Goal: Information Seeking & Learning: Learn about a topic

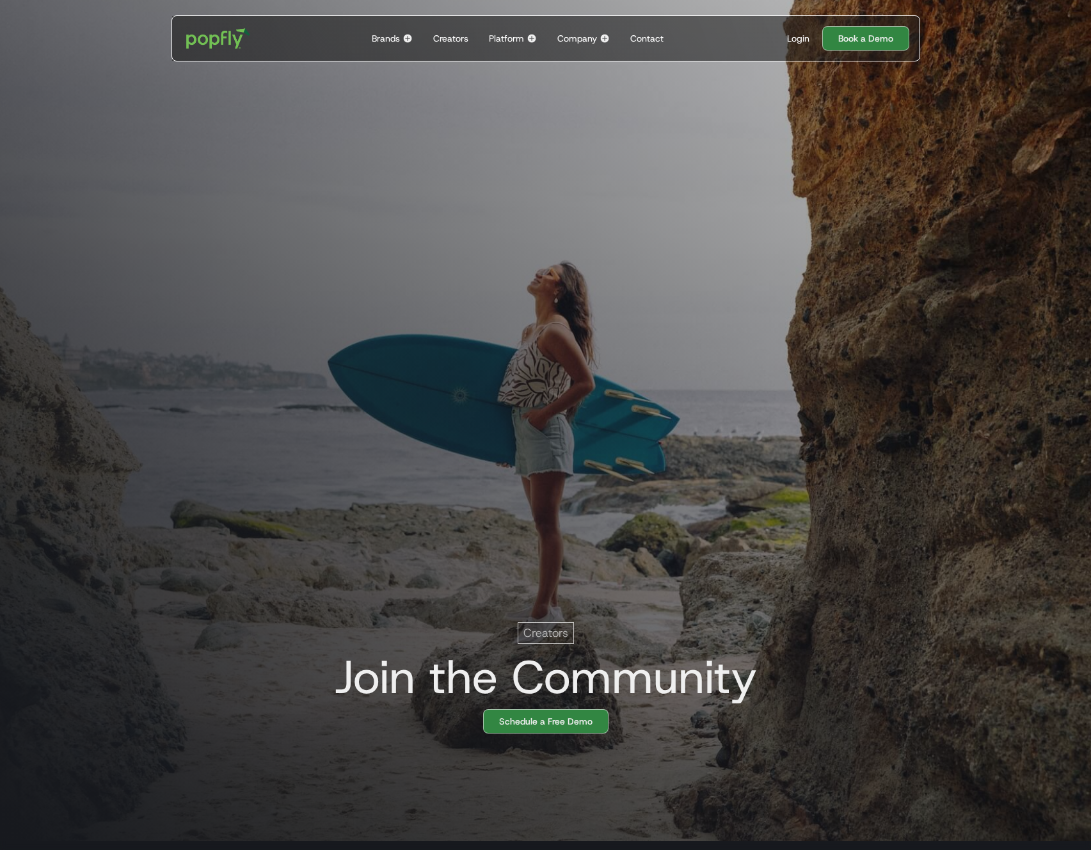
scroll to position [0, 26]
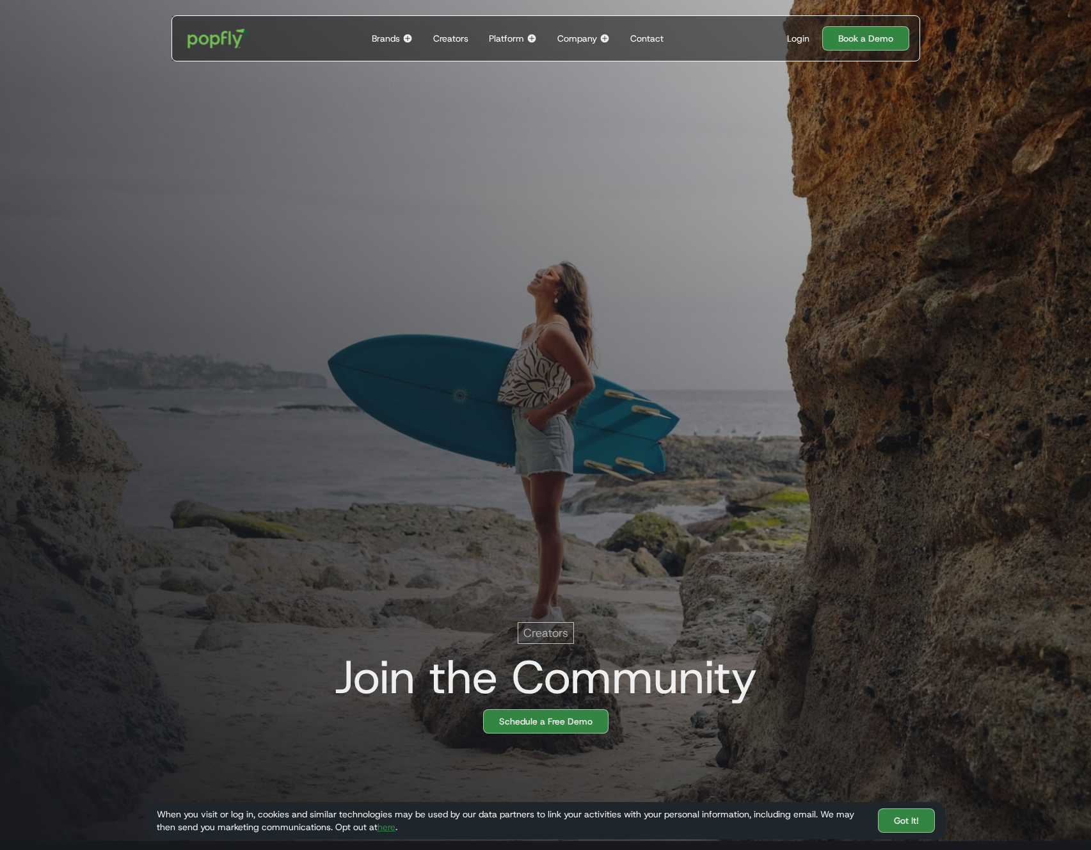
click at [211, 42] on img "home" at bounding box center [218, 38] width 79 height 37
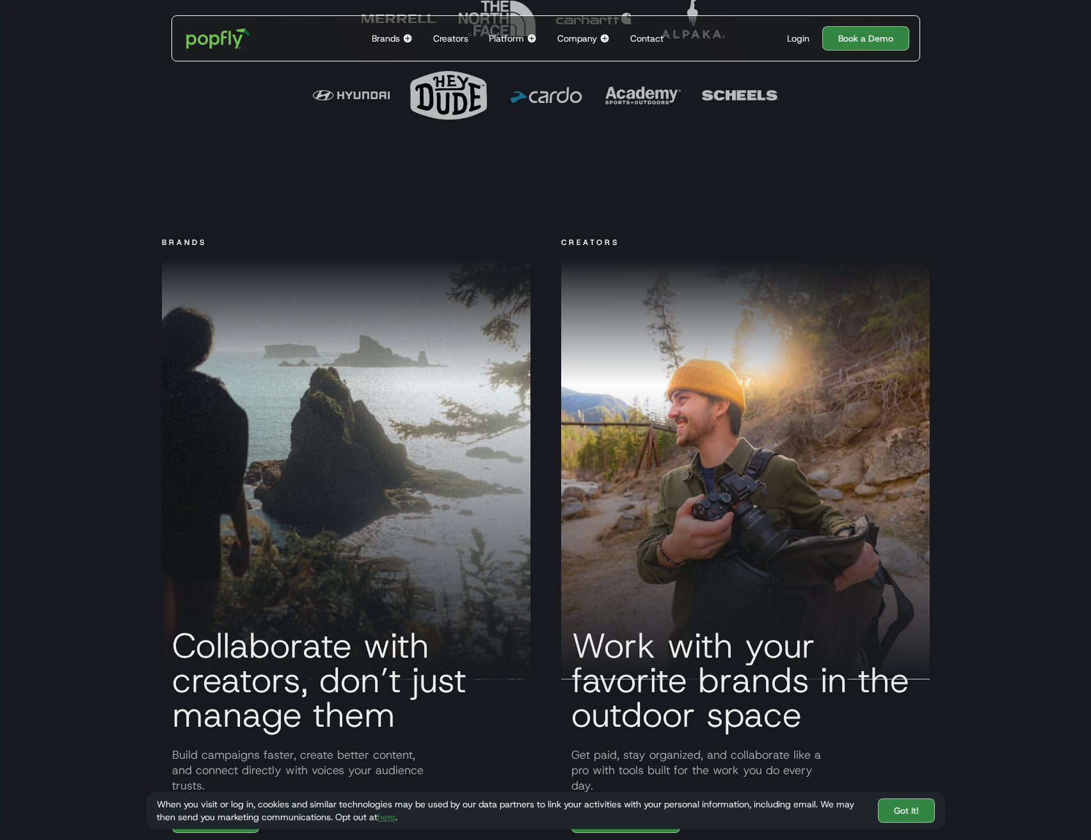
scroll to position [530, 0]
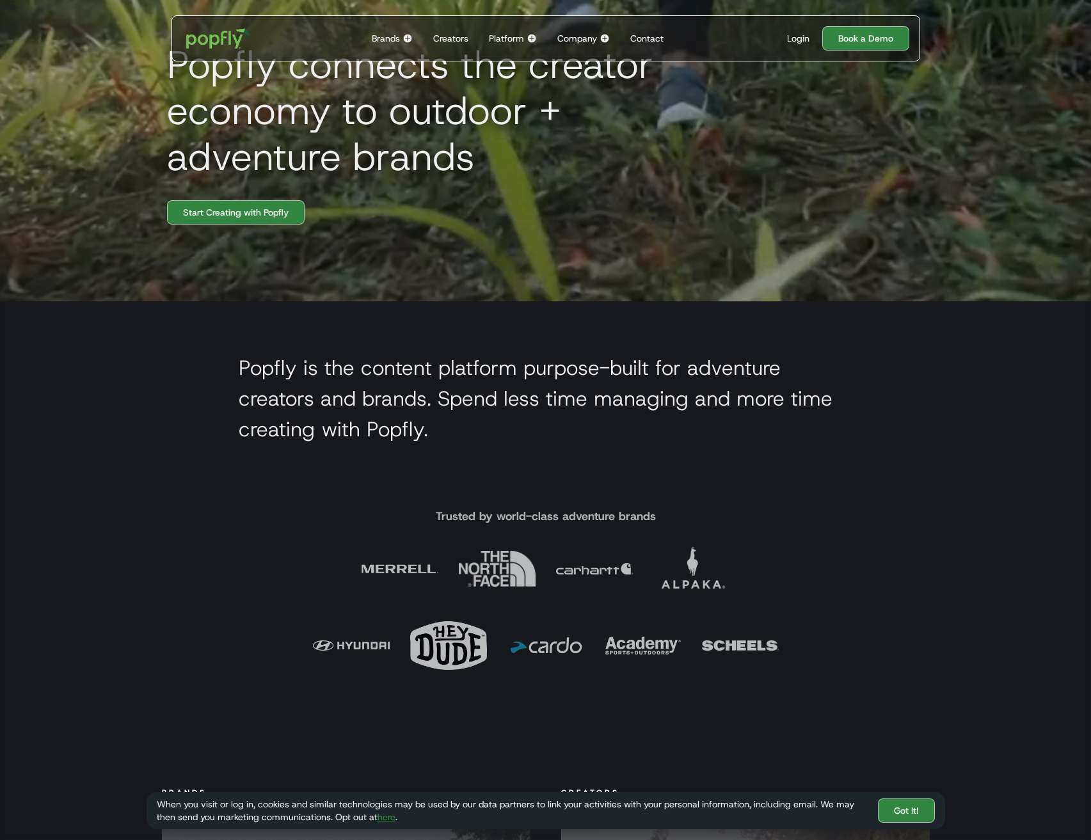
click at [405, 38] on img at bounding box center [407, 38] width 10 height 10
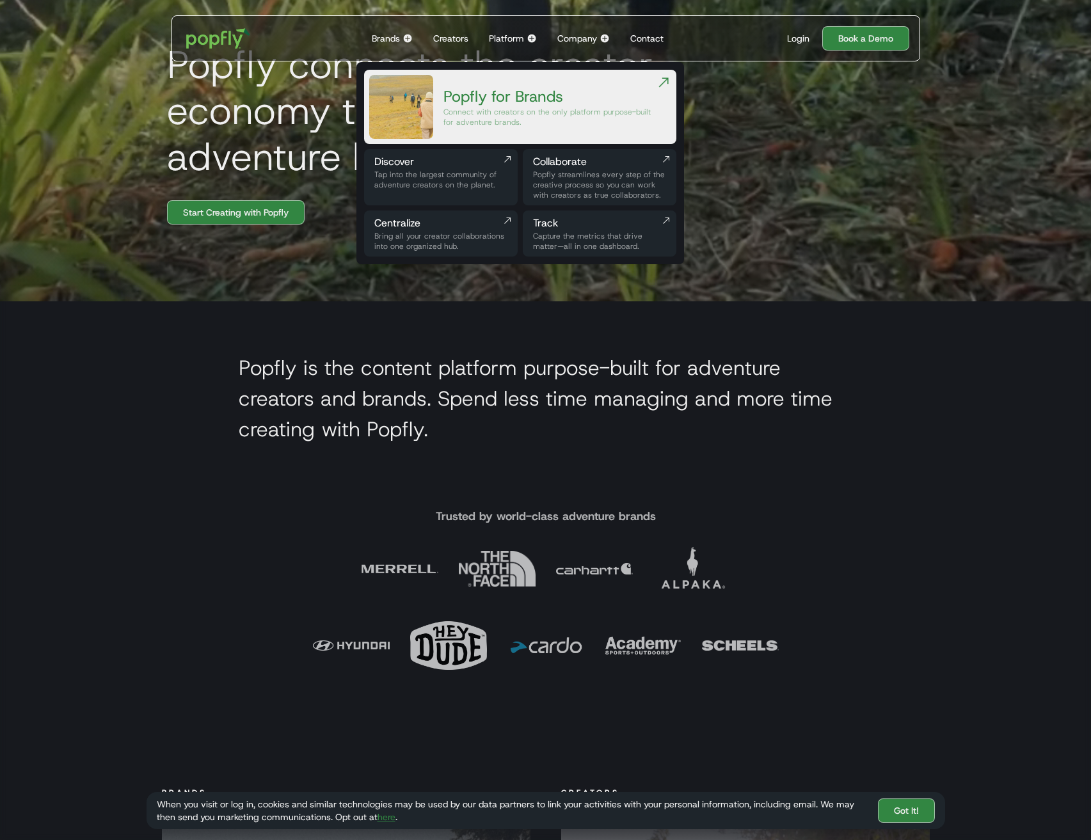
click at [449, 37] on div "Creators" at bounding box center [450, 38] width 35 height 13
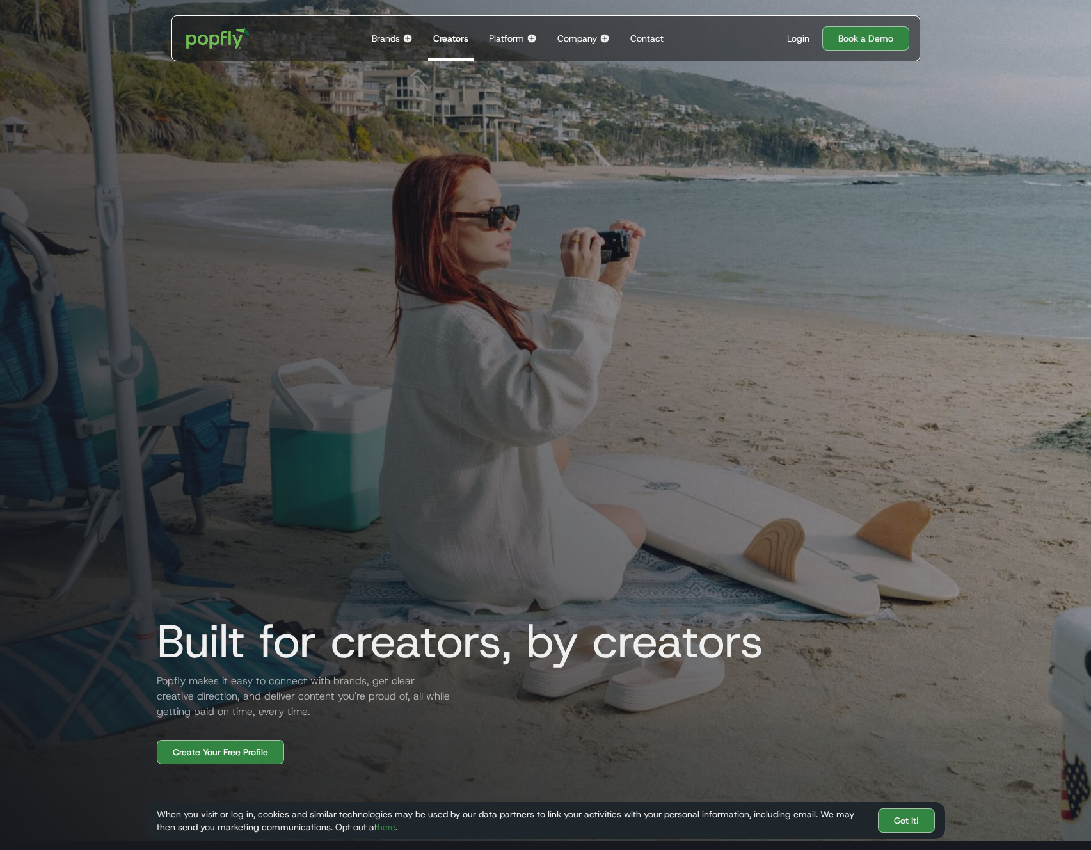
click at [523, 39] on div "Platform" at bounding box center [506, 38] width 35 height 13
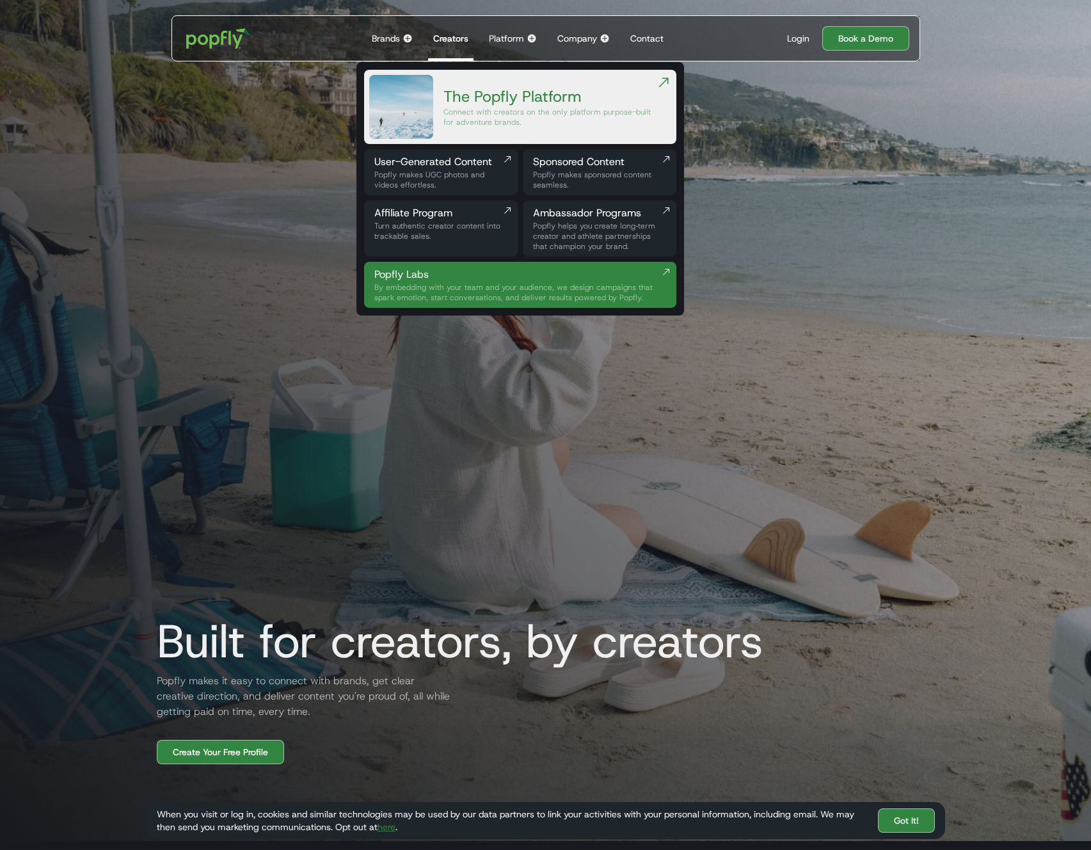
click at [577, 39] on div "Company" at bounding box center [577, 38] width 40 height 13
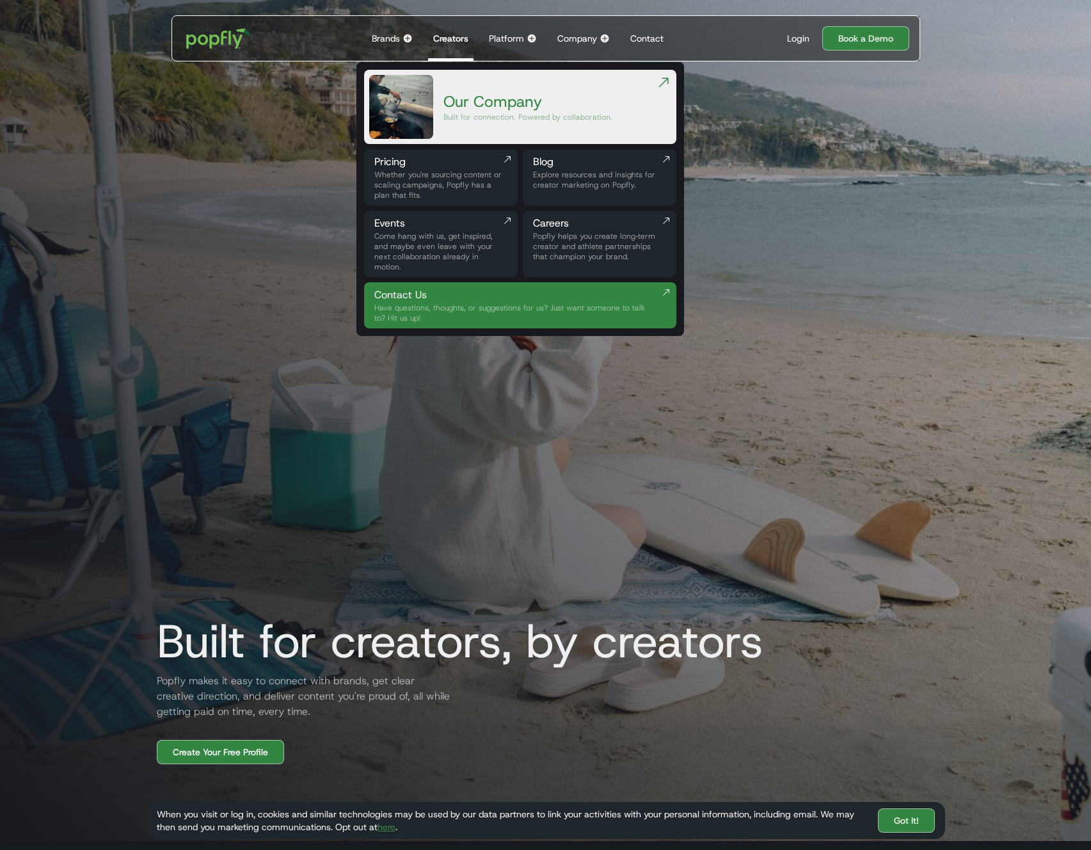
click at [454, 162] on div "Pricing" at bounding box center [440, 161] width 133 height 15
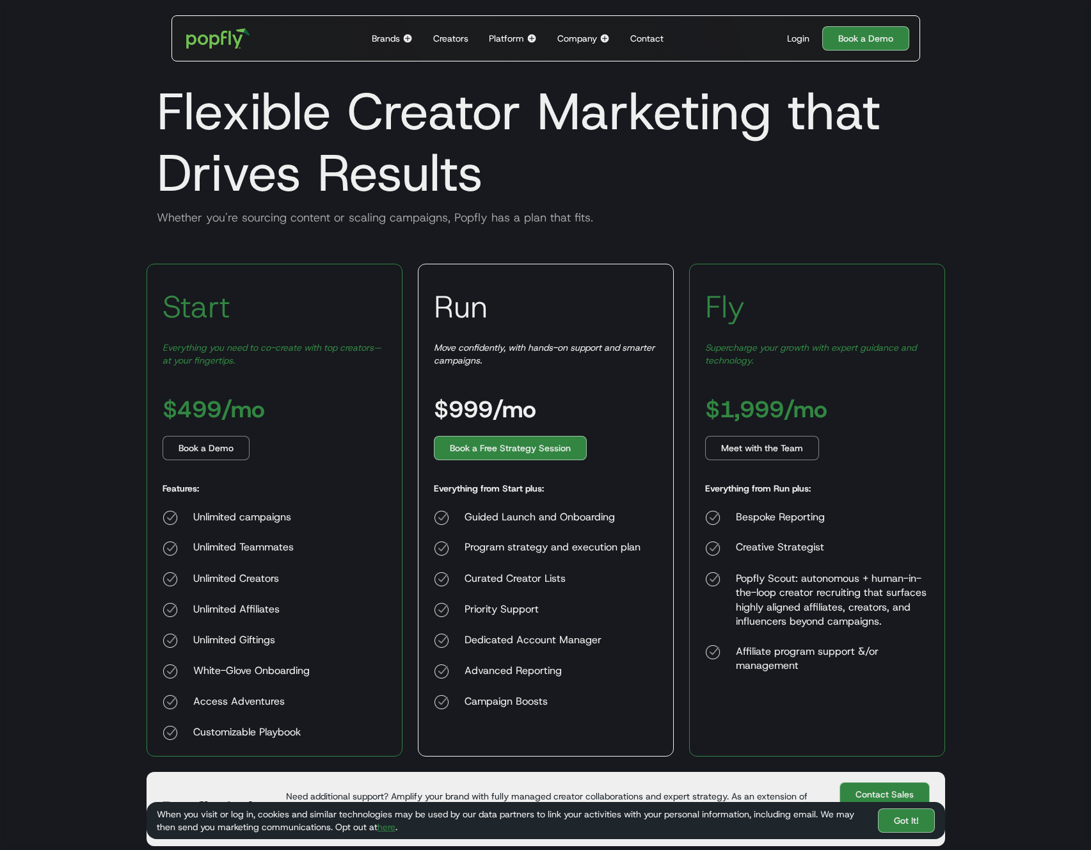
click at [90, 342] on body "Brands Back to main menu Popfly for Brands Connect with creators on the only pl…" at bounding box center [545, 750] width 1091 height 1500
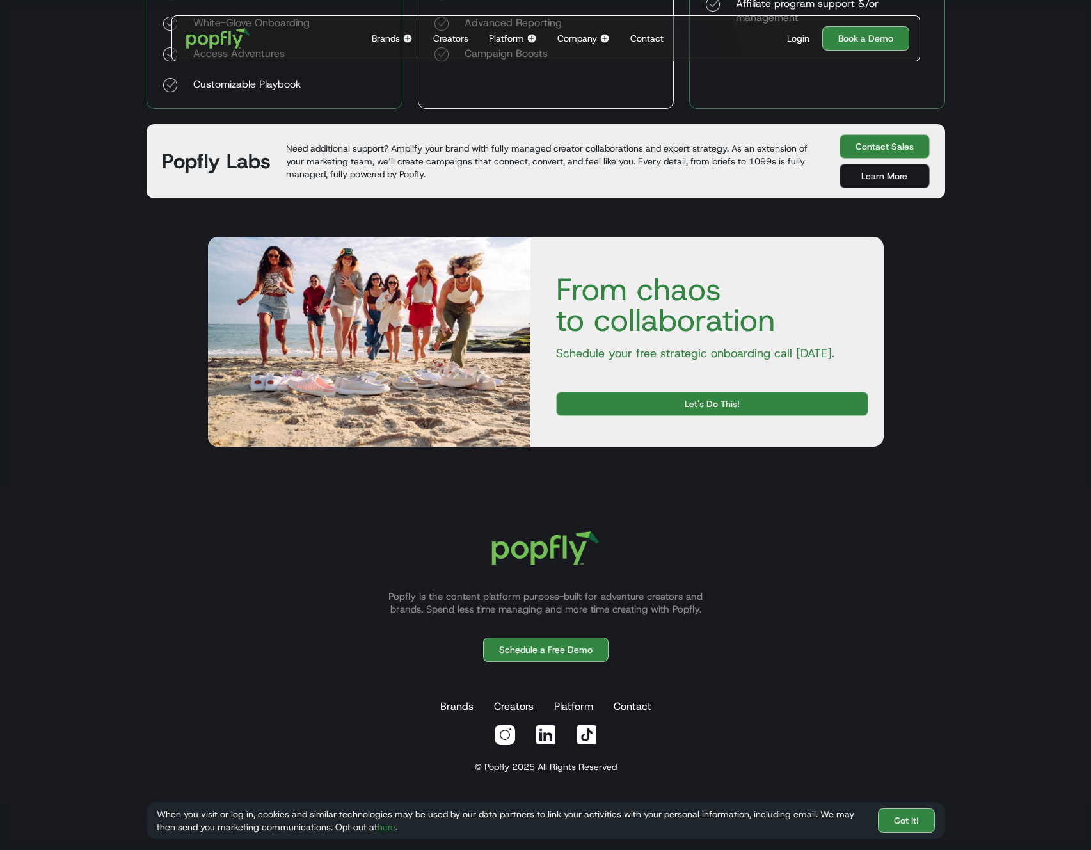
scroll to position [650, 0]
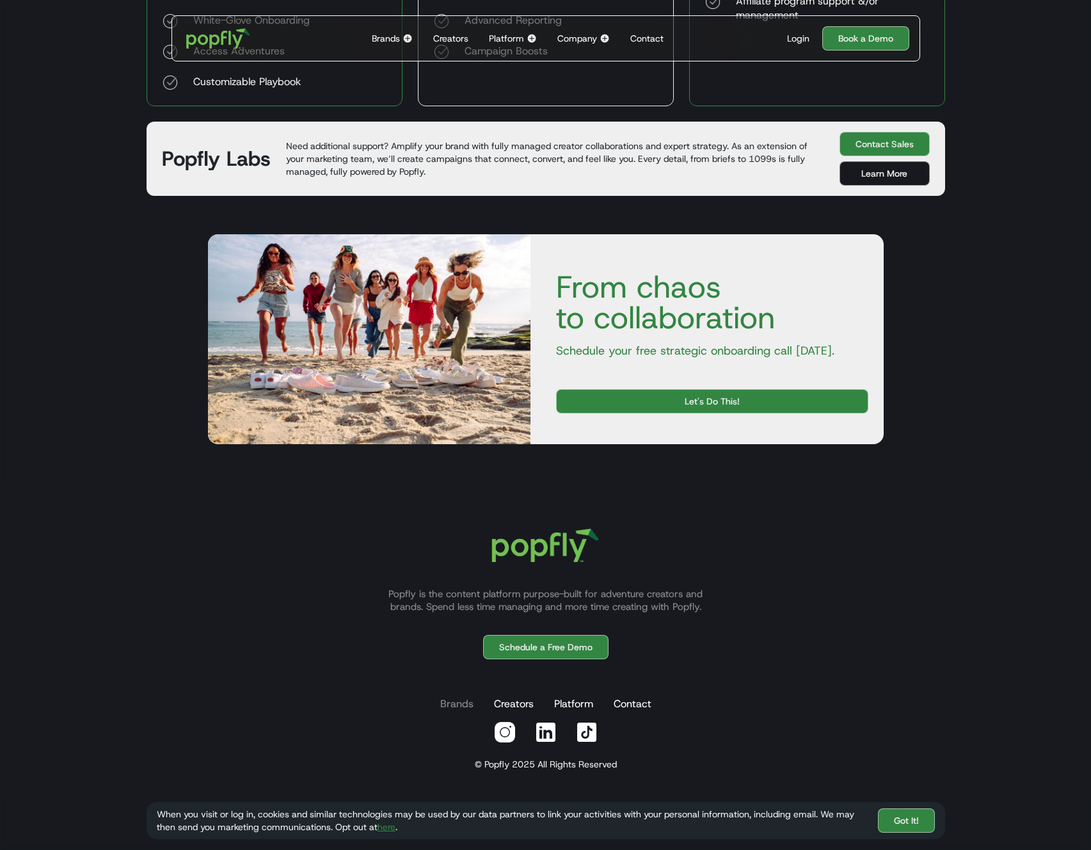
click at [458, 704] on link "Brands" at bounding box center [457, 704] width 38 height 26
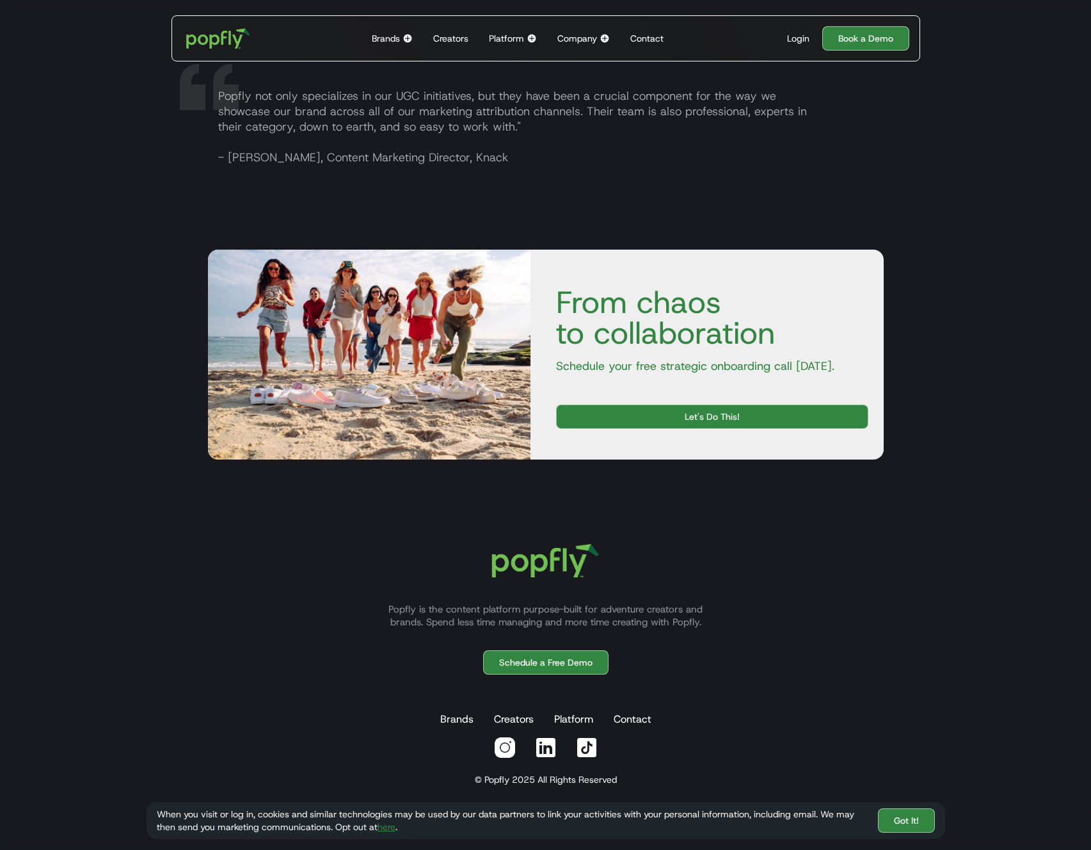
scroll to position [2387, 0]
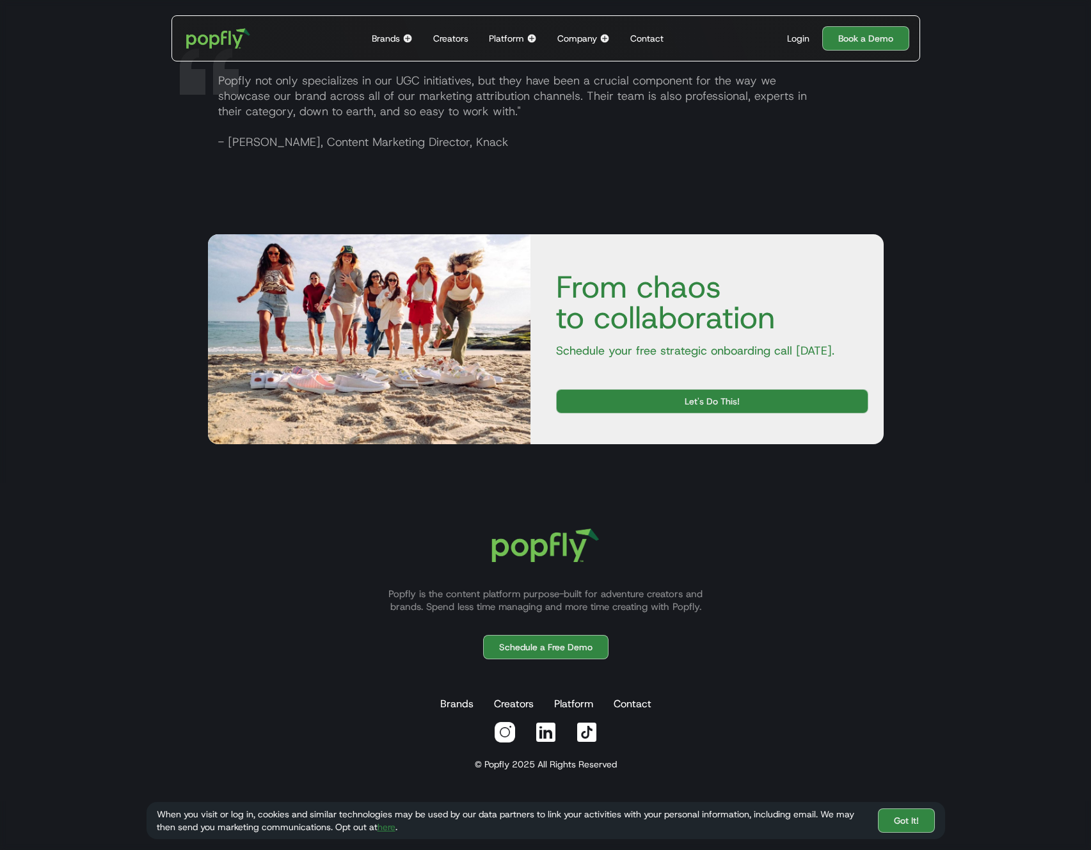
click at [204, 503] on div "Popfly is the content platform purpose-built for adventure creators and brands.…" at bounding box center [545, 641] width 1091 height 319
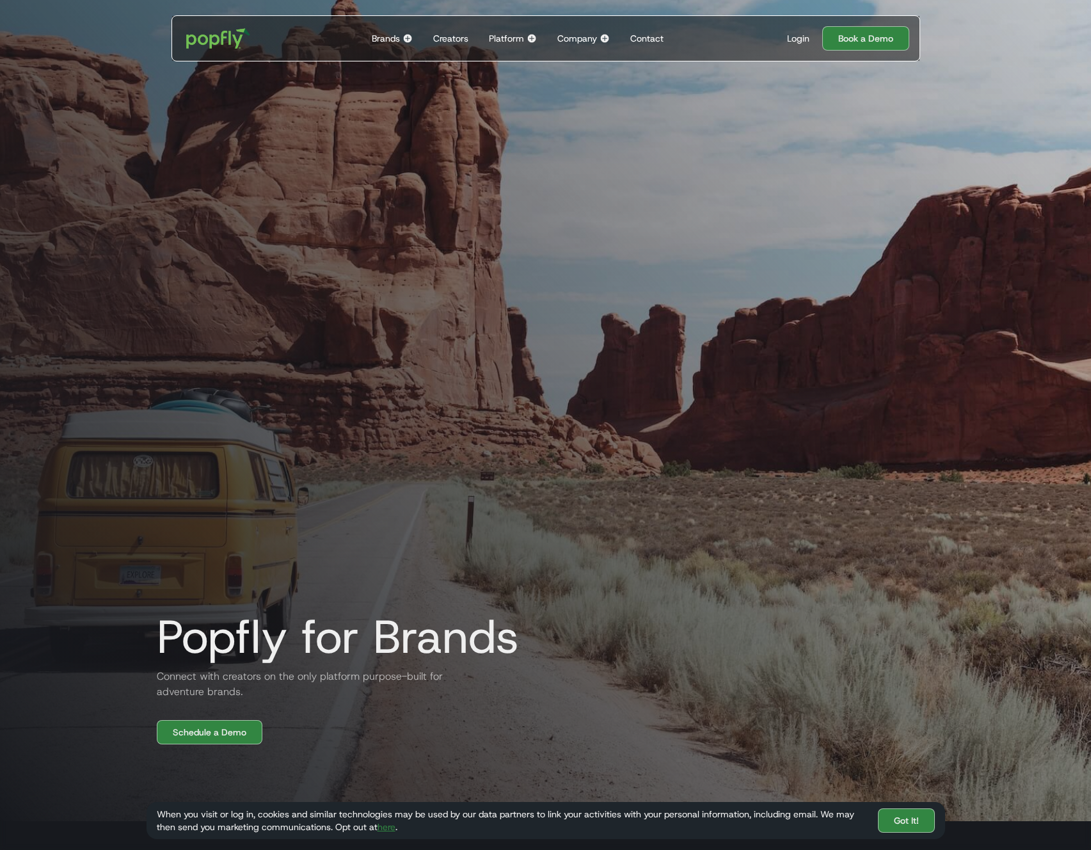
scroll to position [0, 0]
